Goal: Information Seeking & Learning: Learn about a topic

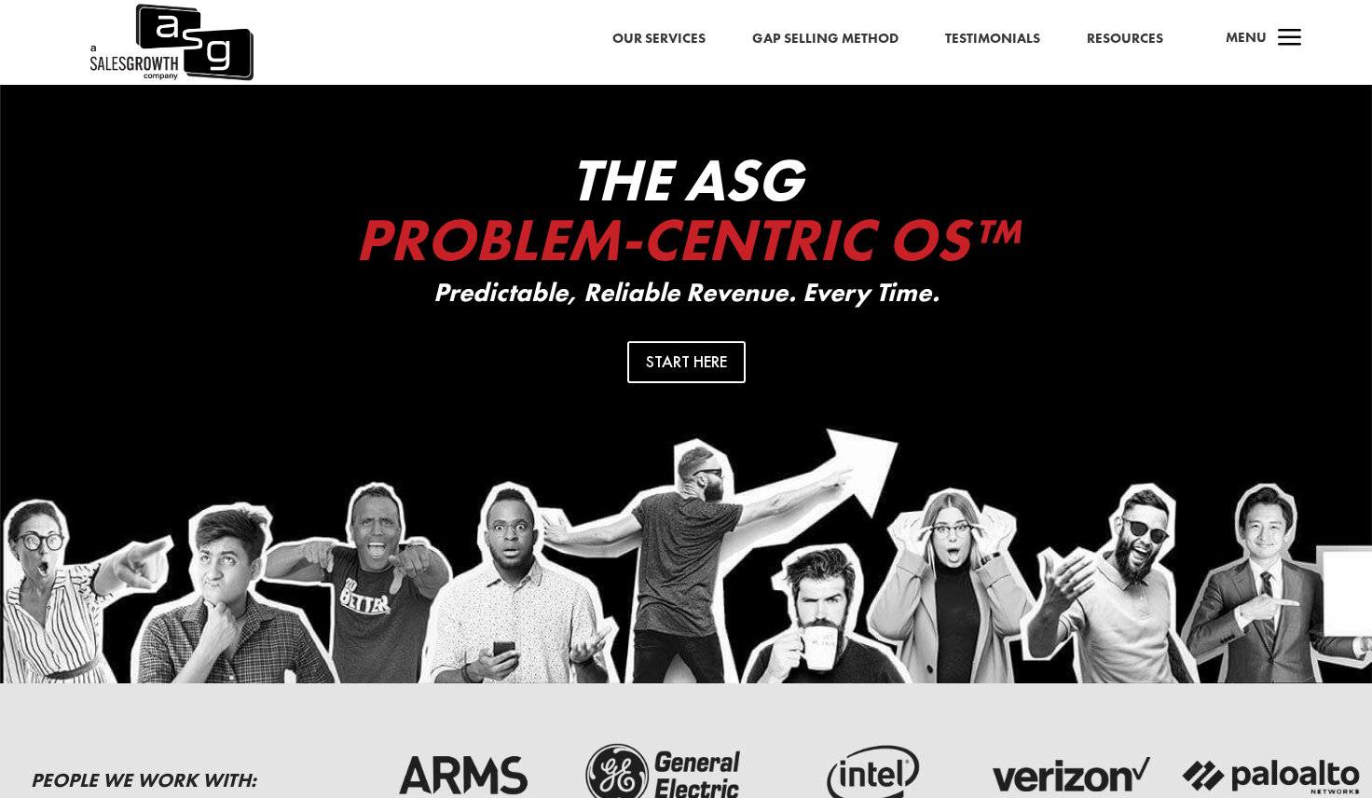
click at [1248, 34] on span "Menu" at bounding box center [1246, 37] width 41 height 19
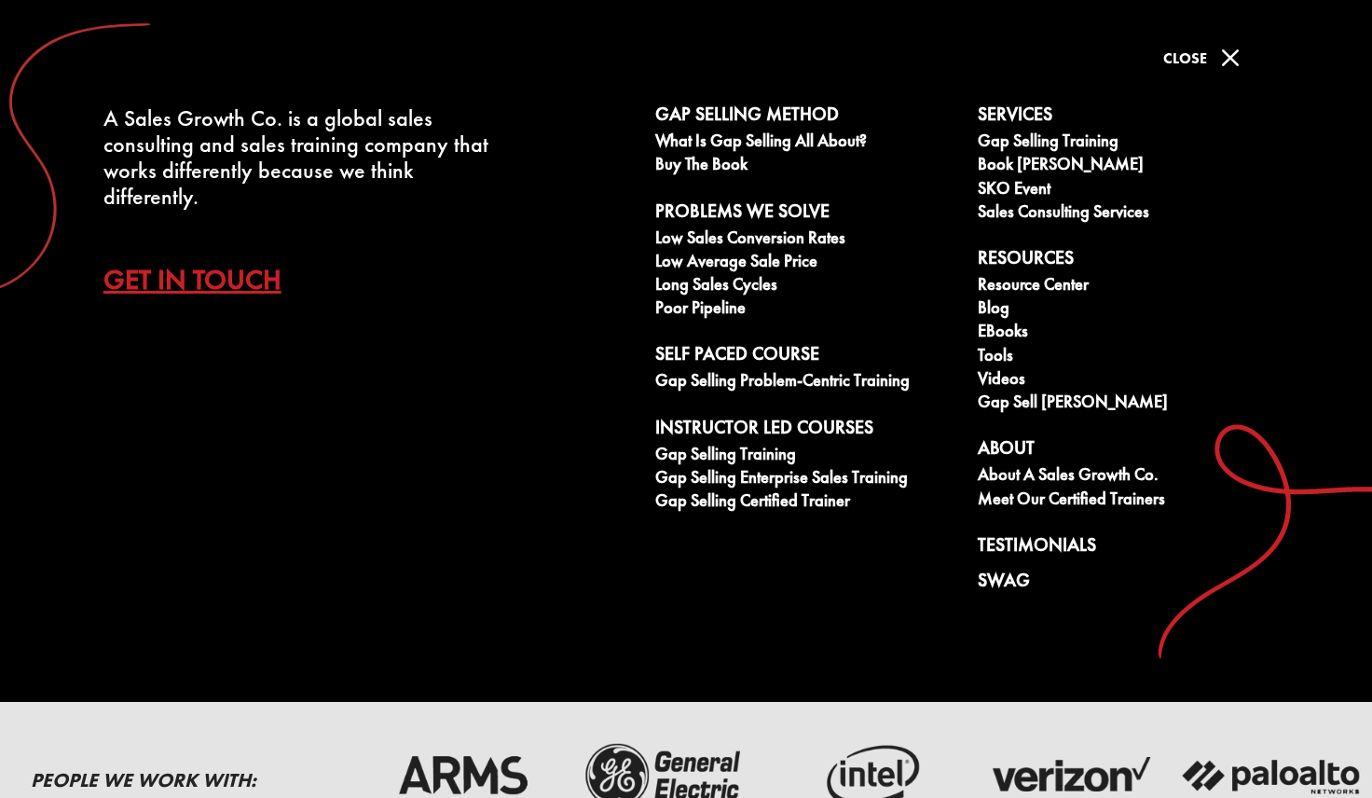
click at [227, 287] on link "Get In Touch" at bounding box center [206, 279] width 206 height 65
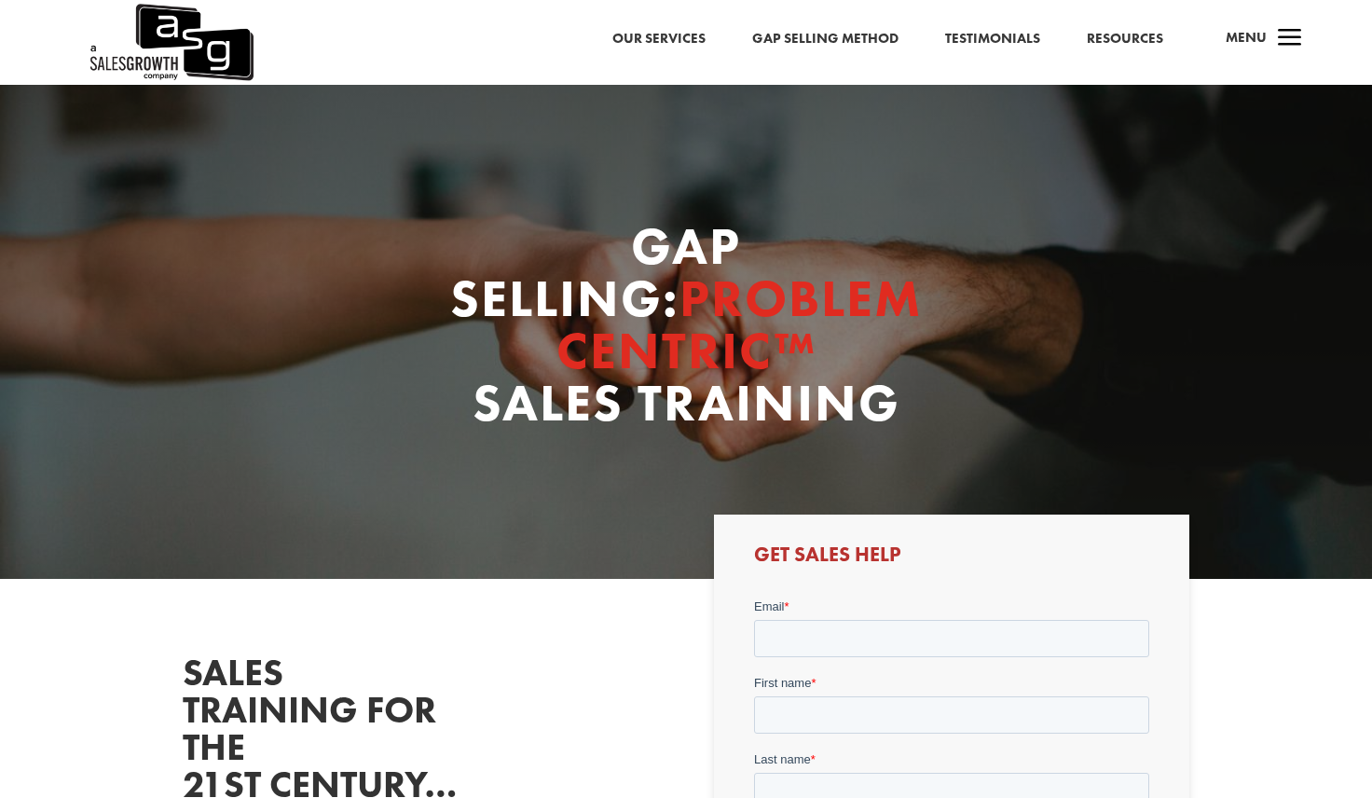
click at [203, 58] on img at bounding box center [171, 42] width 167 height 85
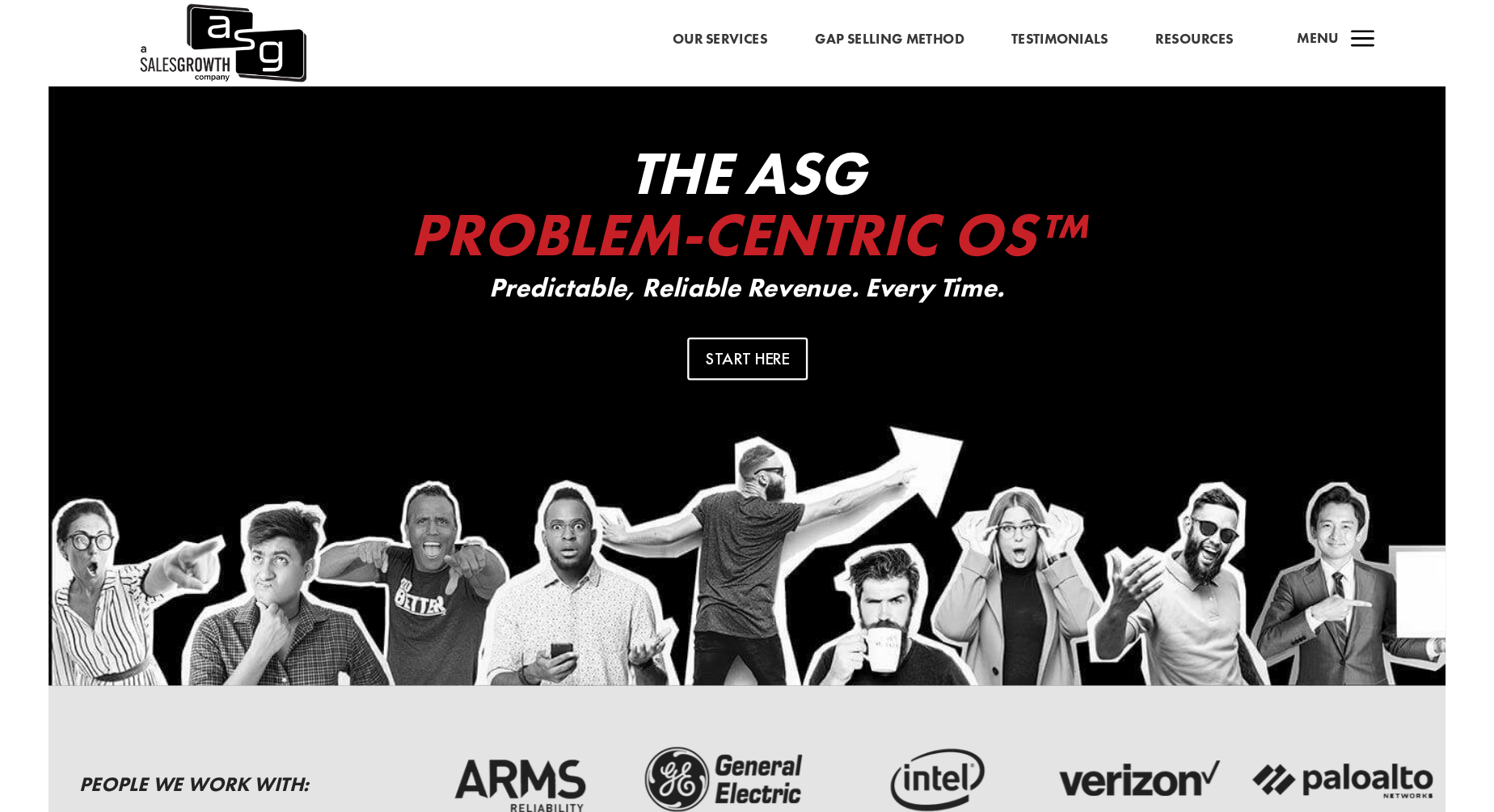
scroll to position [18, 0]
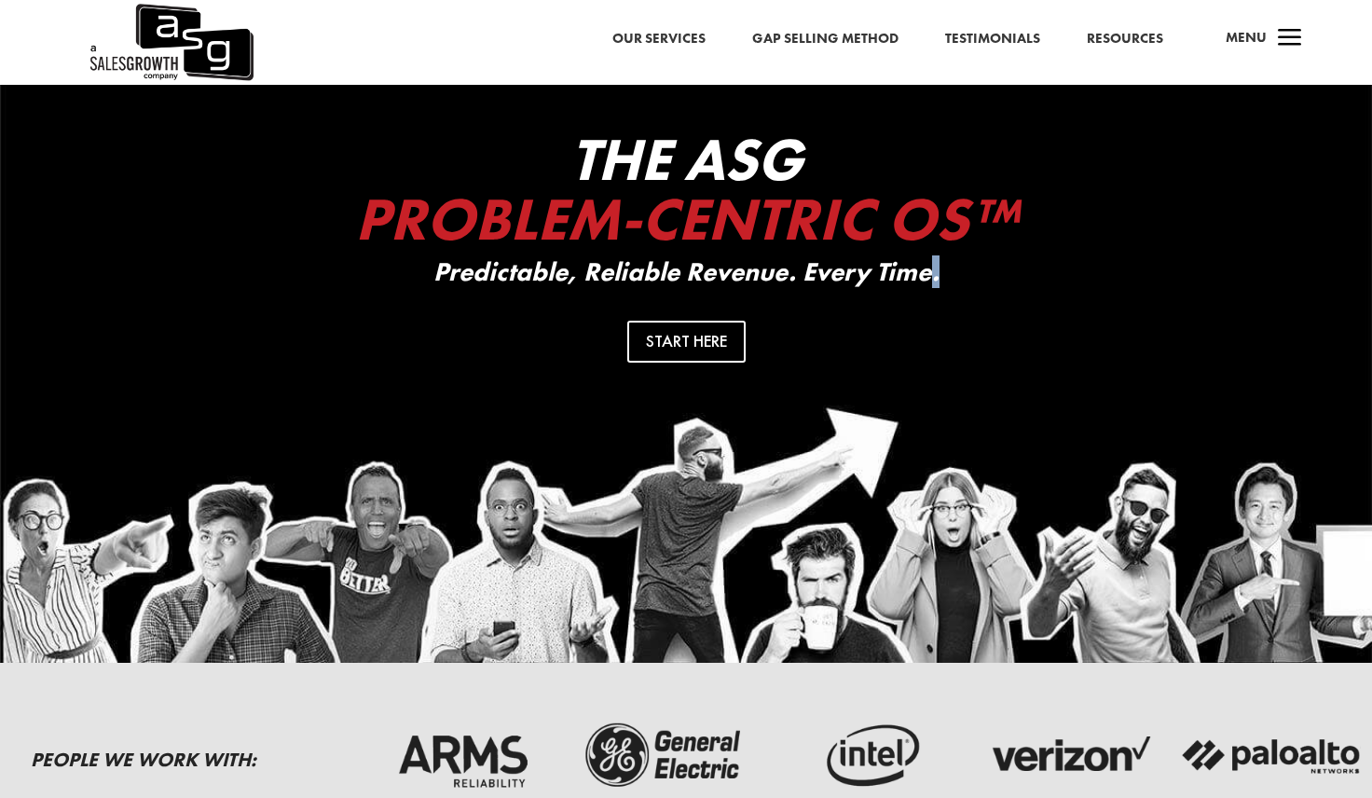
drag, startPoint x: 439, startPoint y: 280, endPoint x: 943, endPoint y: 264, distance: 503.7
click at [943, 264] on p "Predictable, Reliable Revenue. Every Time." at bounding box center [686, 272] width 746 height 29
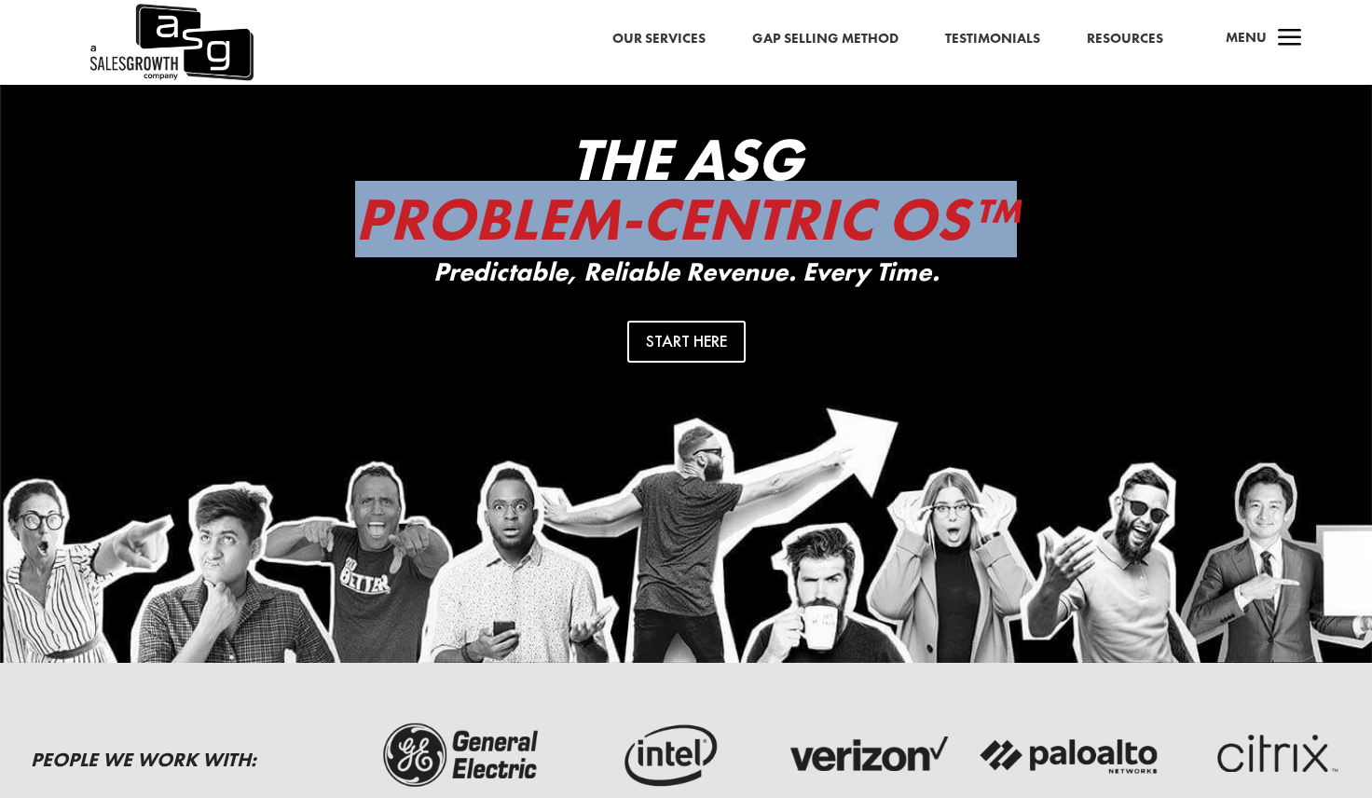
drag, startPoint x: 1013, startPoint y: 215, endPoint x: 365, endPoint y: 216, distance: 648.9
click at [365, 216] on span "Problem-Centric OS™" at bounding box center [686, 219] width 662 height 76
copy span "Problem-Centric OS™"
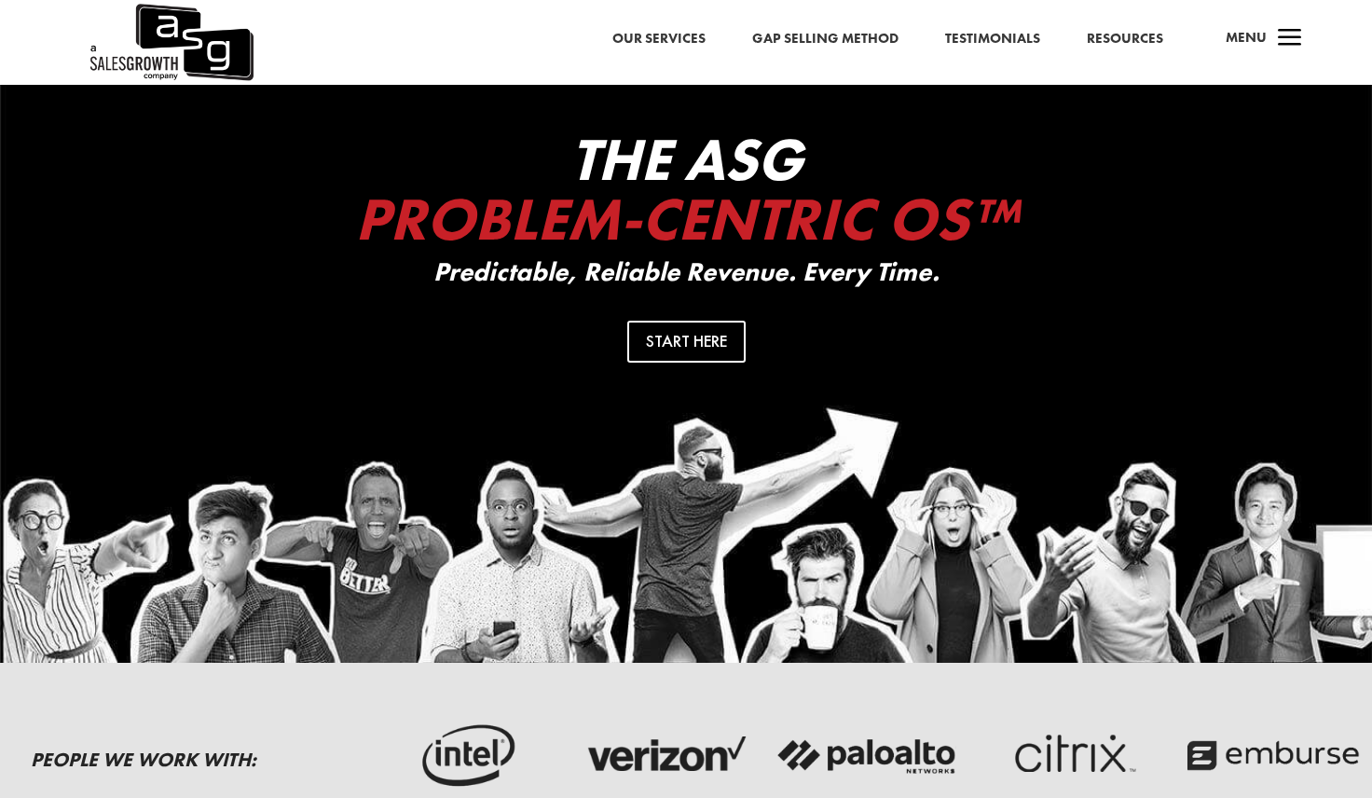
click at [626, 255] on div "The ASG Problem-Centric OS™ Predictable, Reliable Revenue. Every Time." at bounding box center [686, 209] width 746 height 158
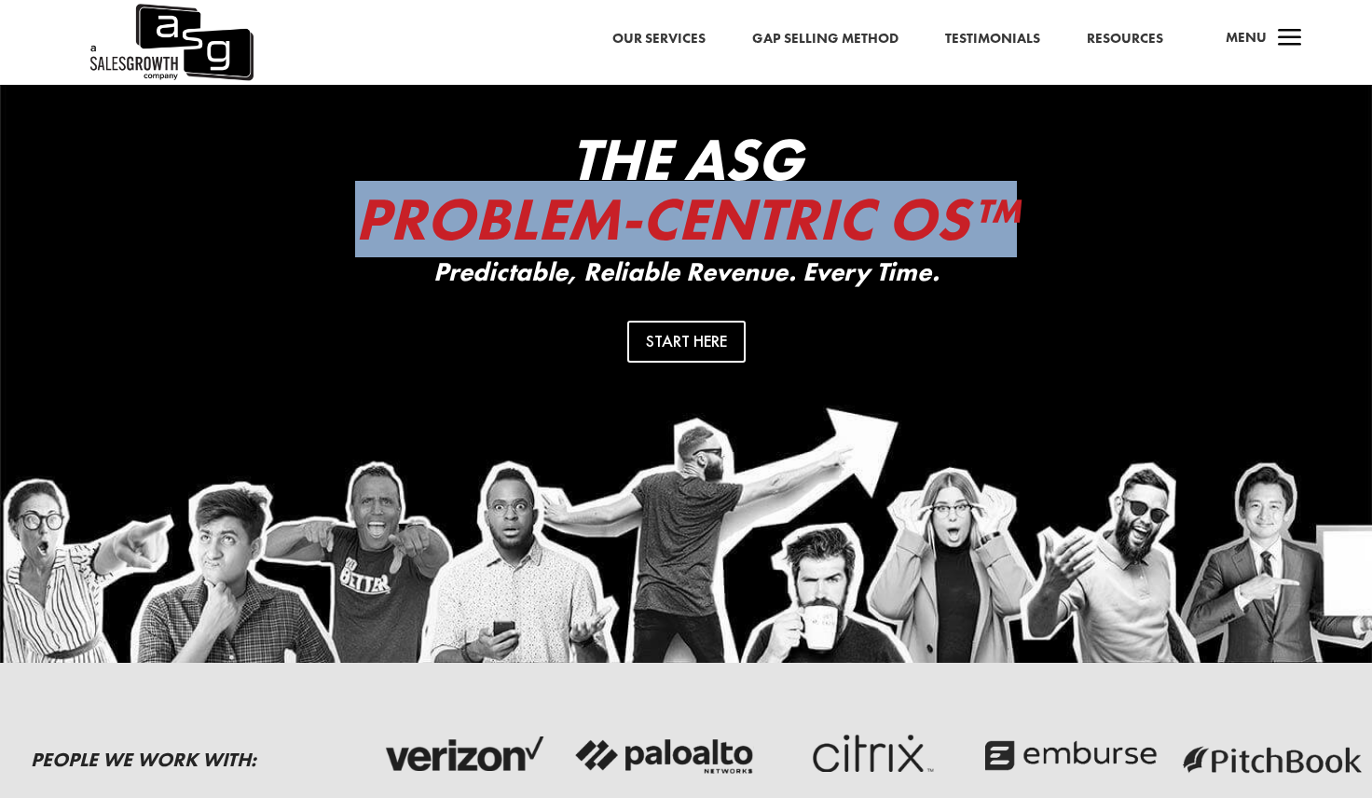
drag, startPoint x: 367, startPoint y: 220, endPoint x: 1021, endPoint y: 192, distance: 654.2
click at [1021, 192] on h2 "The ASG Problem-Centric OS™" at bounding box center [686, 194] width 746 height 129
copy span "Problem-Centric OS™"
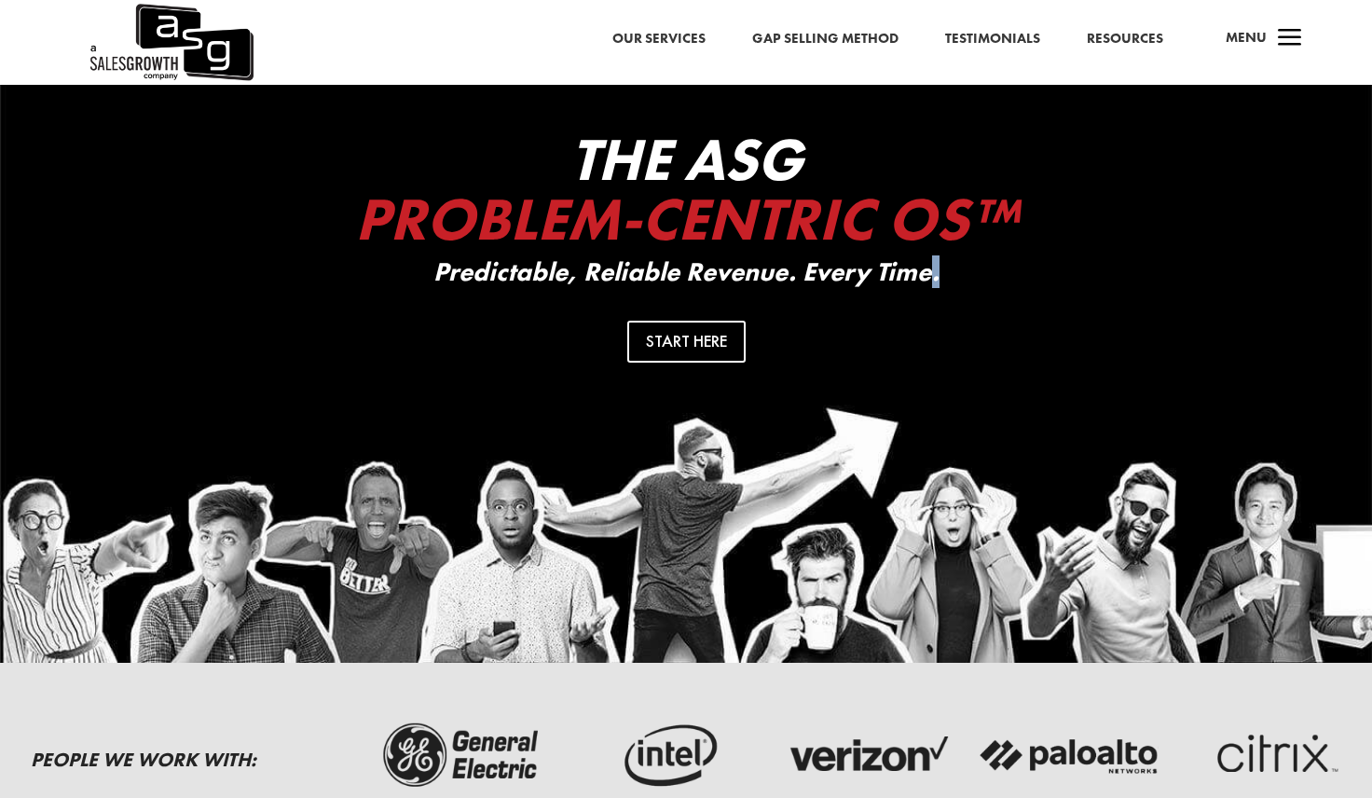
drag, startPoint x: 434, startPoint y: 272, endPoint x: 933, endPoint y: 277, distance: 498.8
click at [930, 281] on p "Predictable, Reliable Revenue. Every Time." at bounding box center [686, 272] width 746 height 29
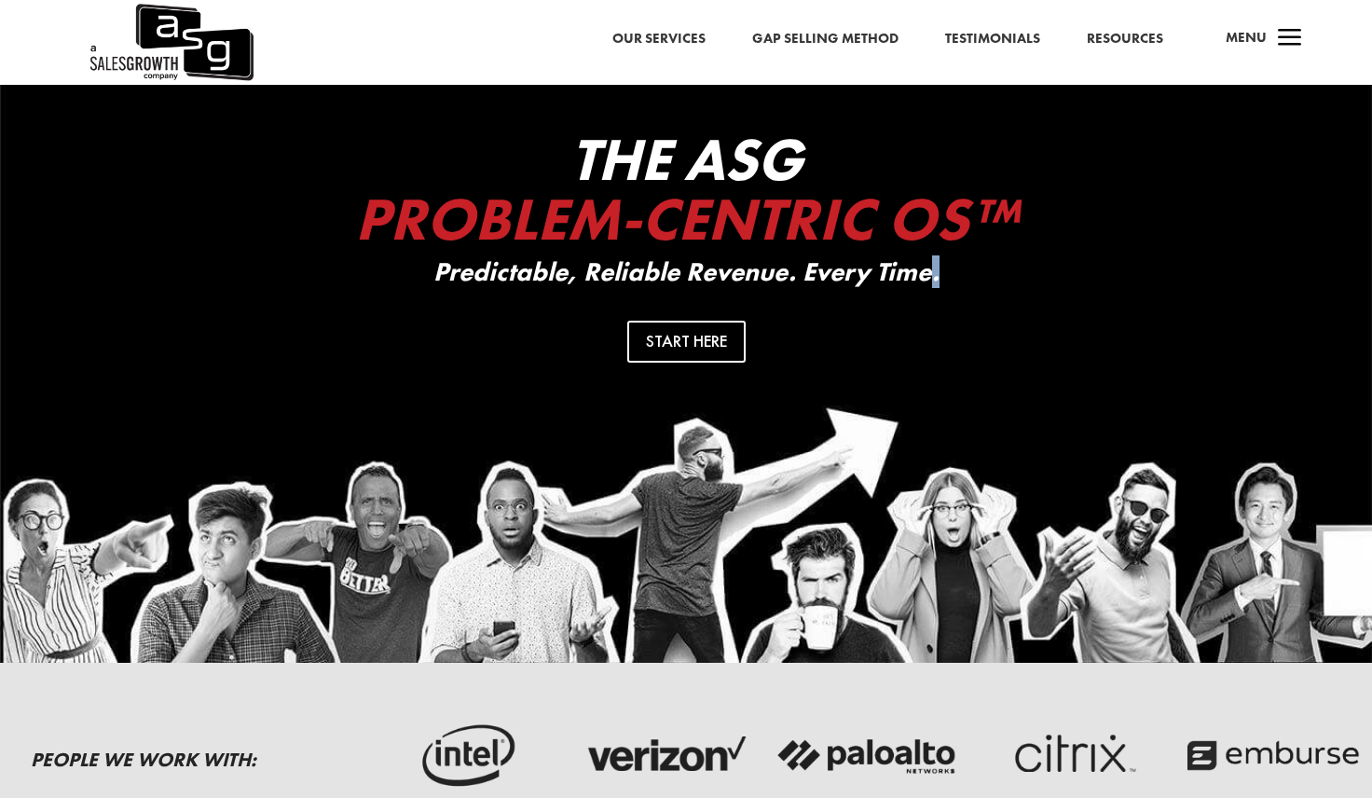
click at [936, 276] on p "Predictable, Reliable Revenue. Every Time." at bounding box center [686, 272] width 746 height 29
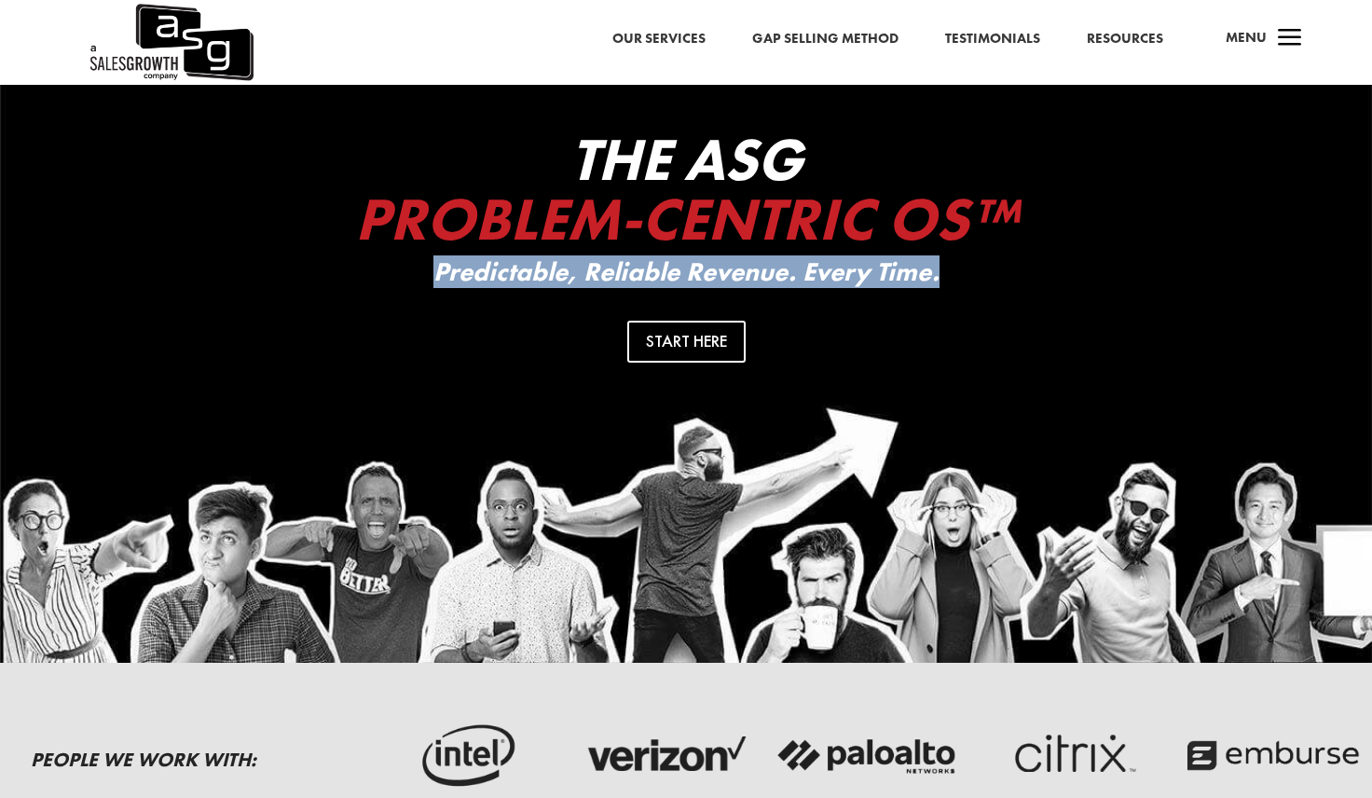
drag, startPoint x: 938, startPoint y: 276, endPoint x: 432, endPoint y: 275, distance: 506.3
click at [432, 275] on p "Predictable, Reliable Revenue. Every Time." at bounding box center [686, 272] width 746 height 29
copy p "Predictable, Reliable Revenue. Every Time."
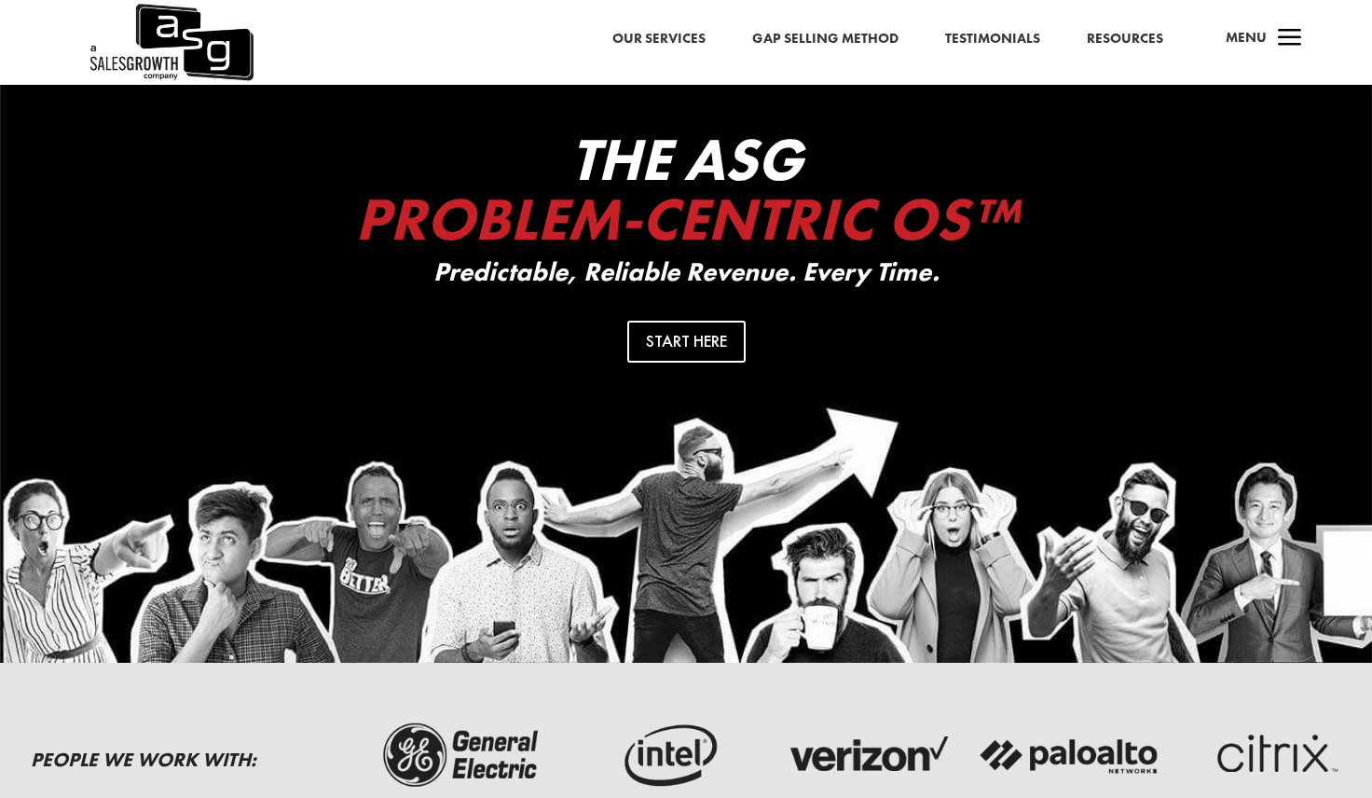
click at [606, 265] on p "Predictable, Reliable Revenue. Every Time." at bounding box center [686, 272] width 746 height 29
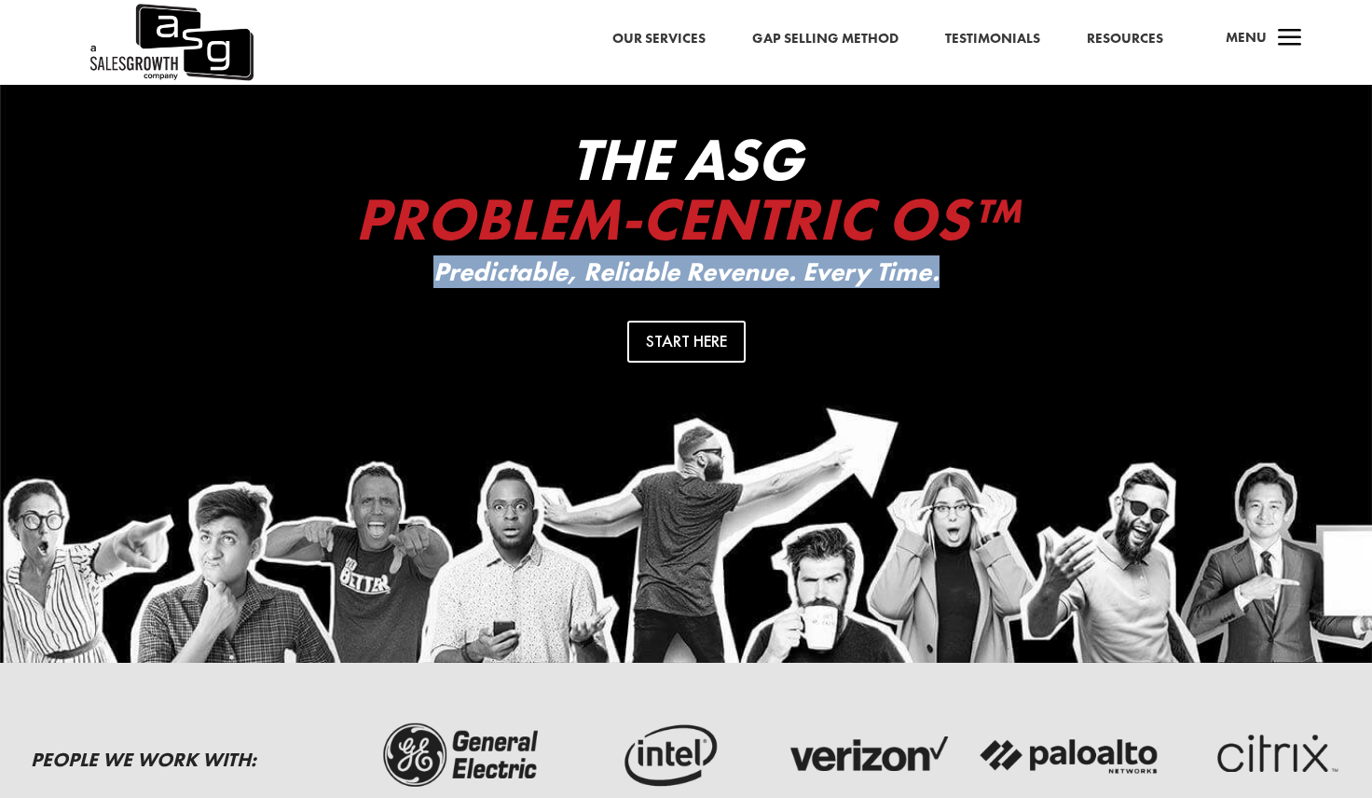
click at [606, 265] on p "Predictable, Reliable Revenue. Every Time." at bounding box center [686, 272] width 746 height 29
copy div "Predictable, Reliable Revenue. Every Time."
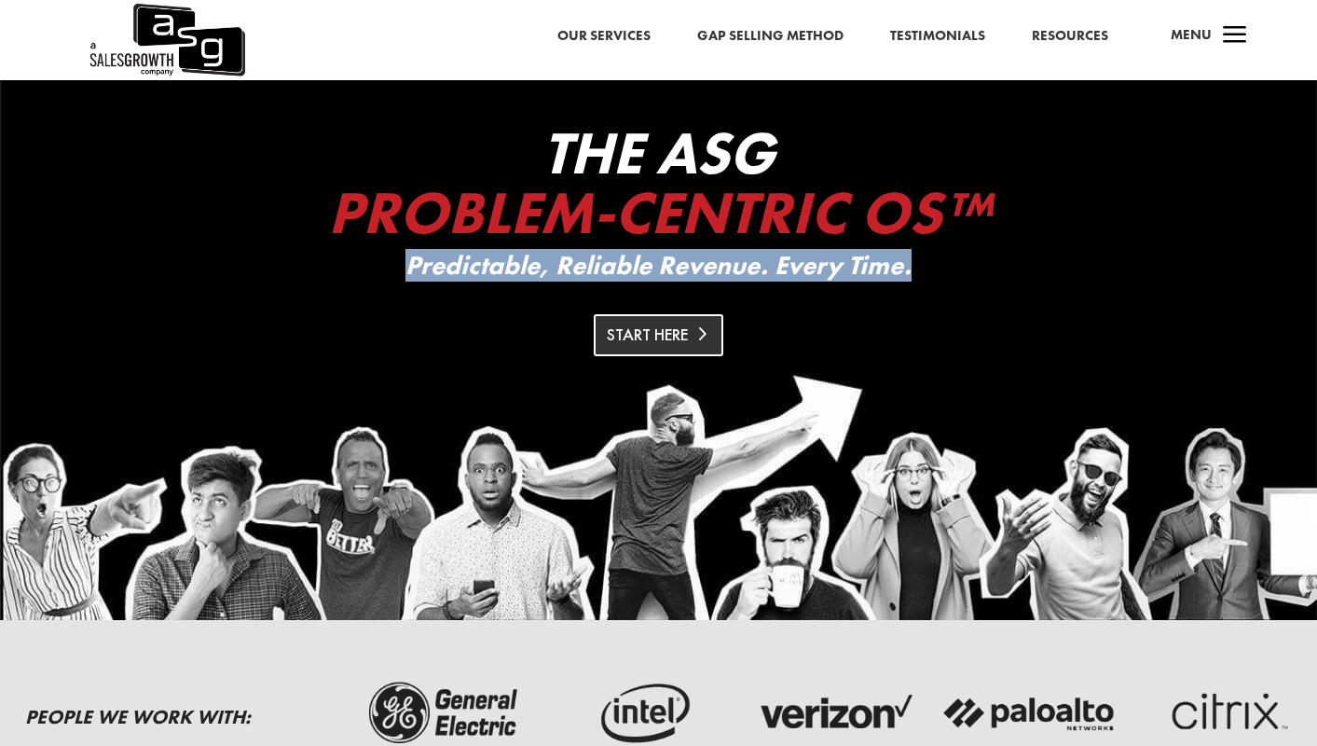
click at [658, 354] on link "Start Here" at bounding box center [659, 335] width 131 height 42
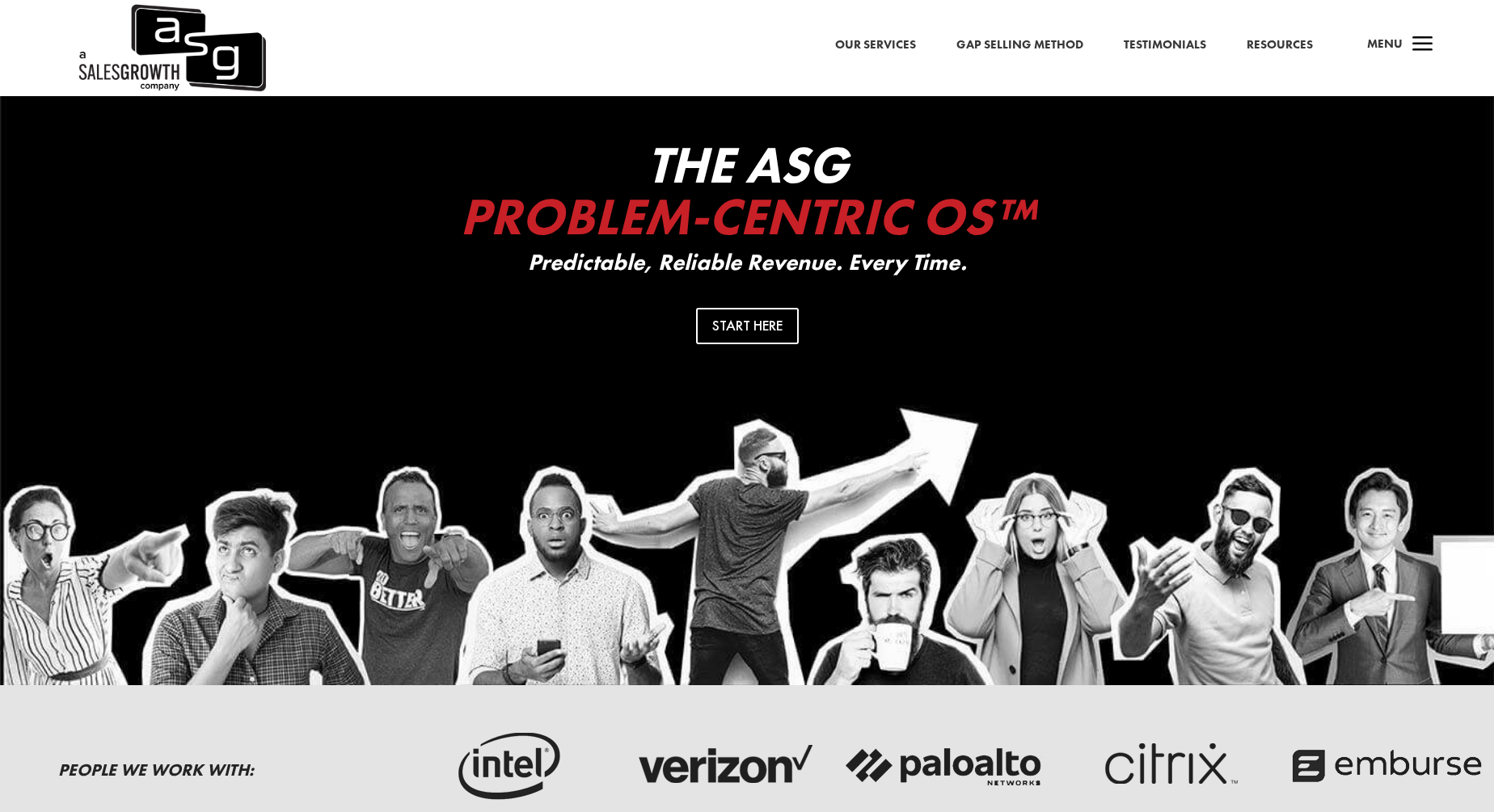
click at [263, 445] on div "The ASG Problem-Centric OS™ Predictable, Reliable Revenue. Every Time. Start He…" at bounding box center [747, 381] width 1494 height 609
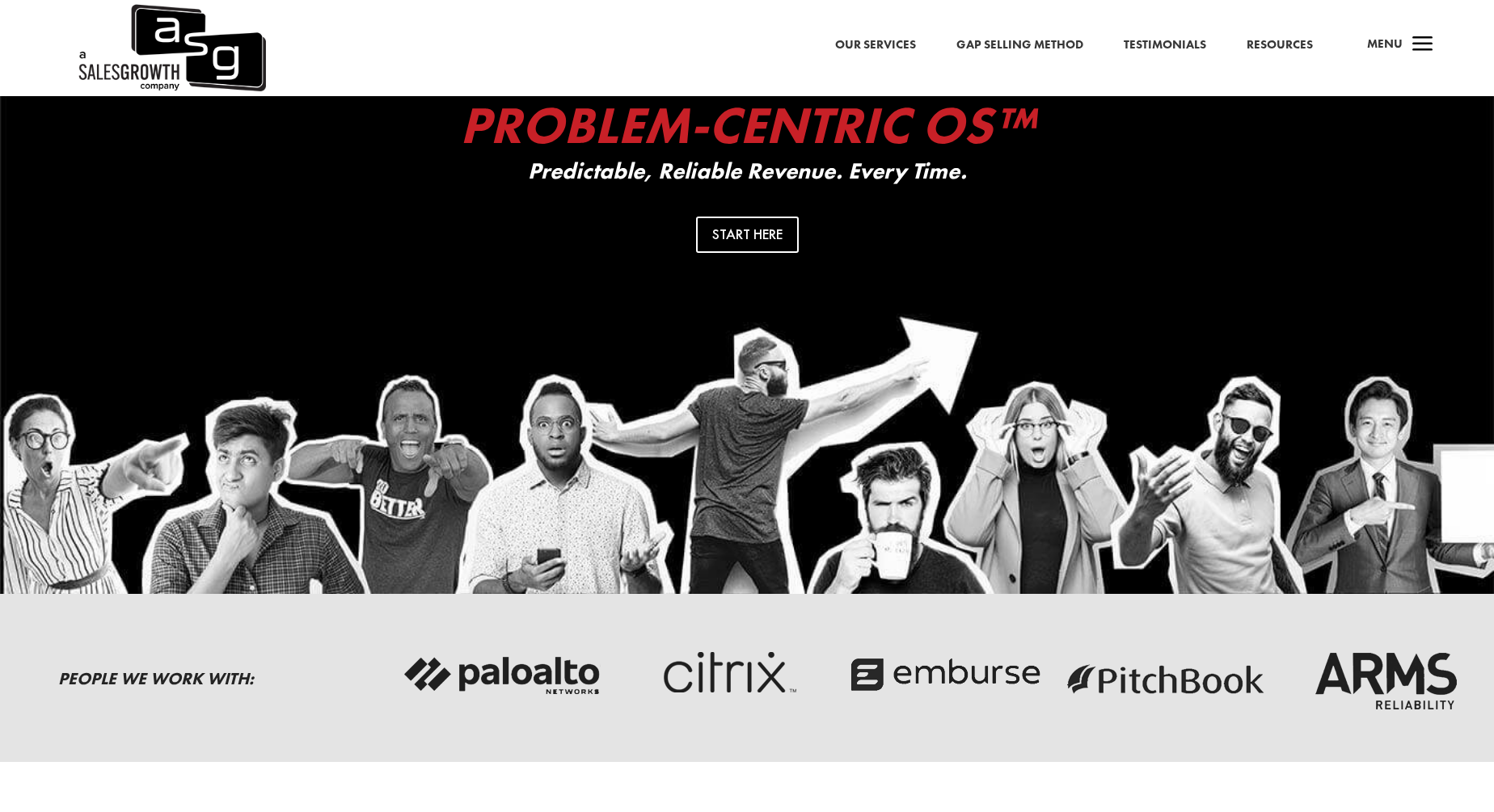
scroll to position [0, 0]
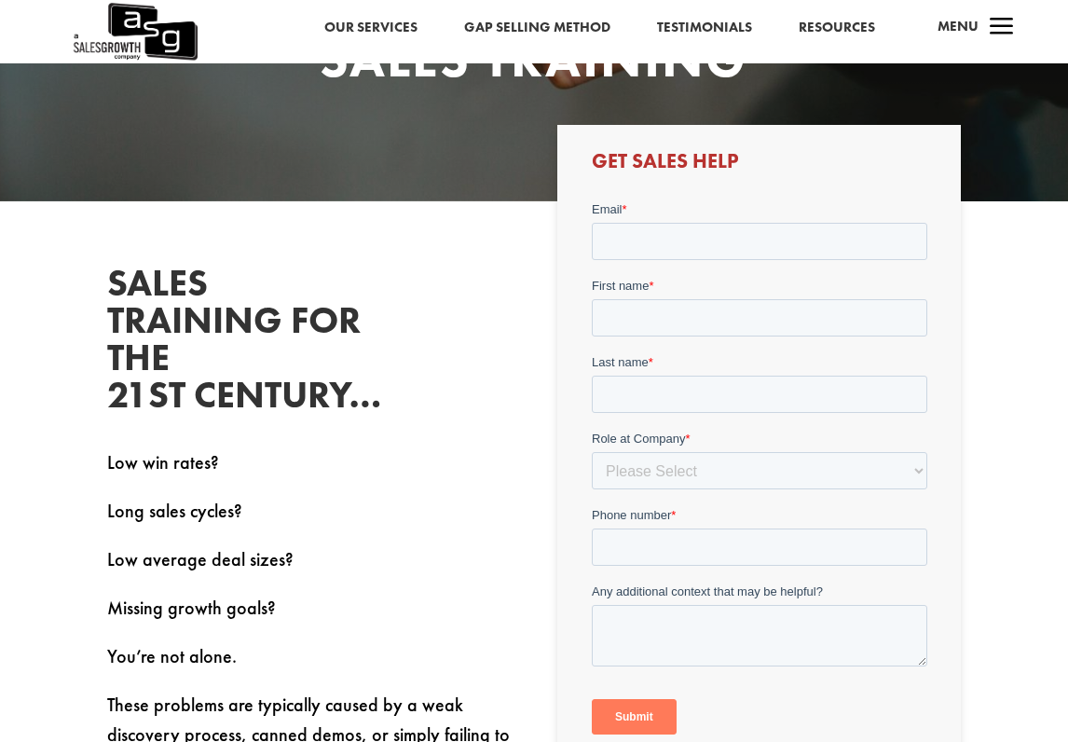
scroll to position [330, 0]
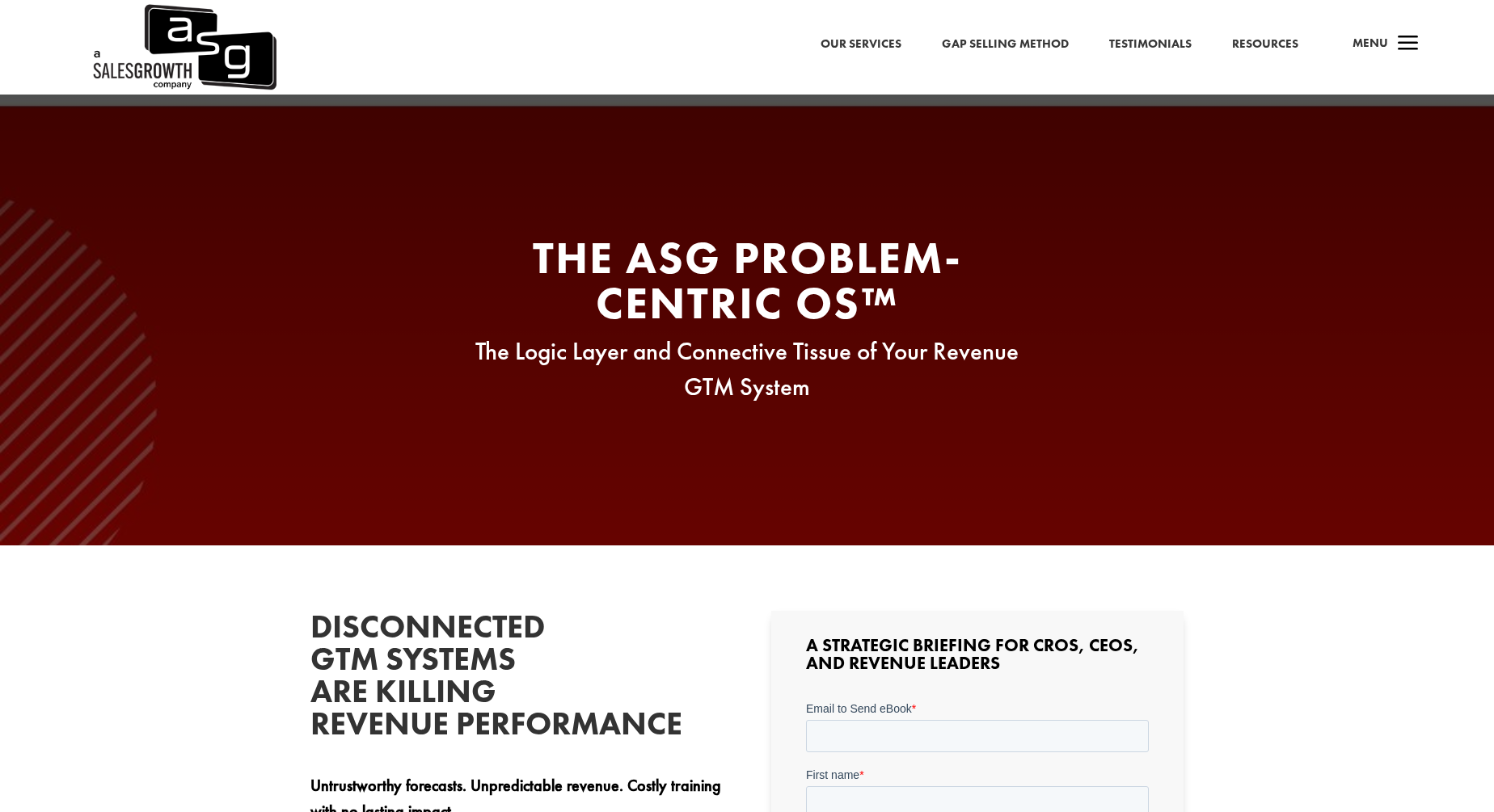
click at [173, 40] on img at bounding box center [183, 47] width 186 height 94
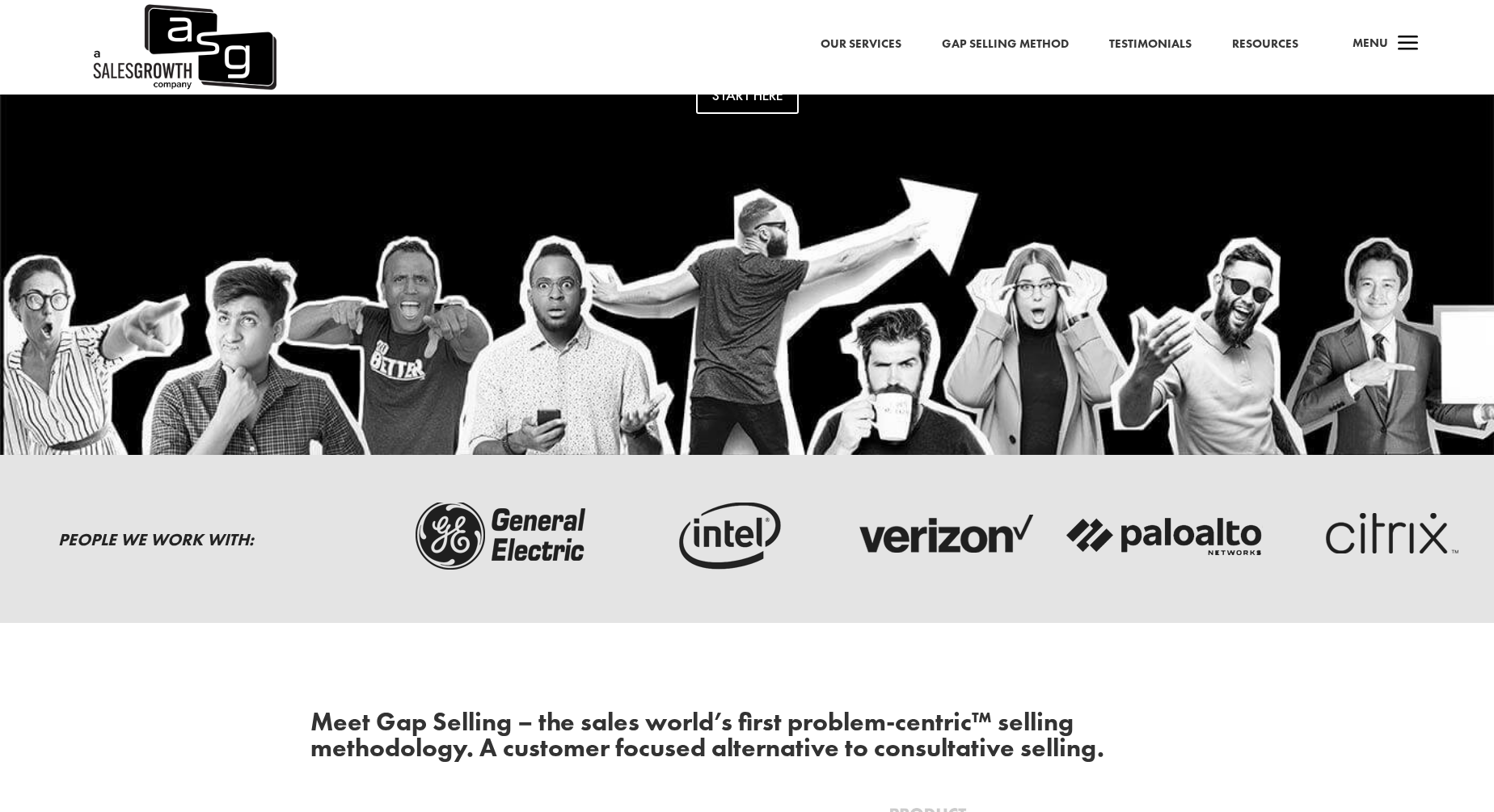
scroll to position [244, 0]
